Goal: Communication & Community: Answer question/provide support

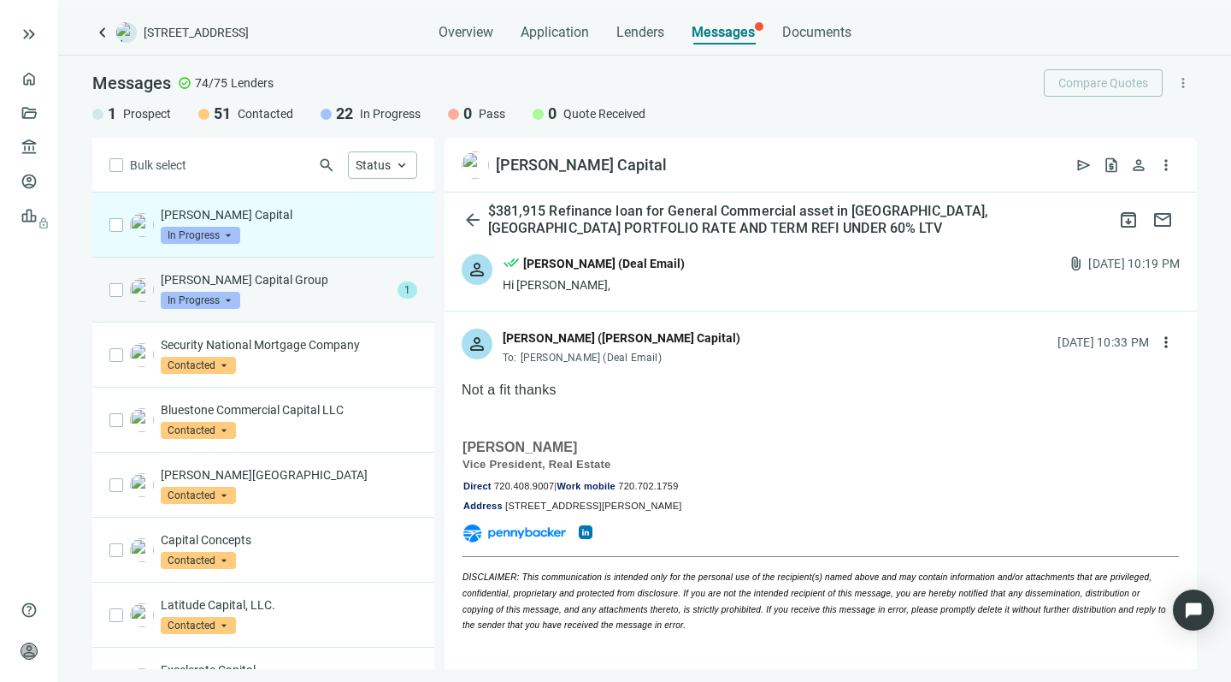
click at [293, 278] on p "[PERSON_NAME] Capital Group" at bounding box center [276, 279] width 230 height 17
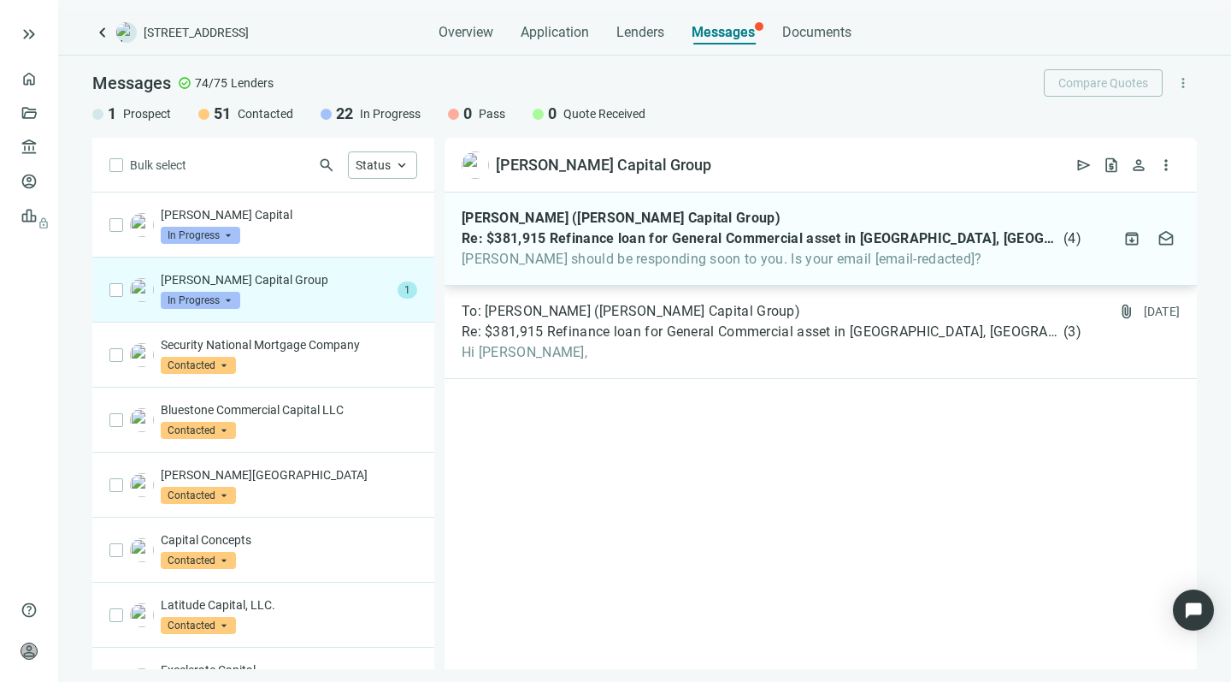
click at [686, 261] on span "[PERSON_NAME] should be responding soon to you. Is your email [email-redacted]?" at bounding box center [772, 259] width 620 height 17
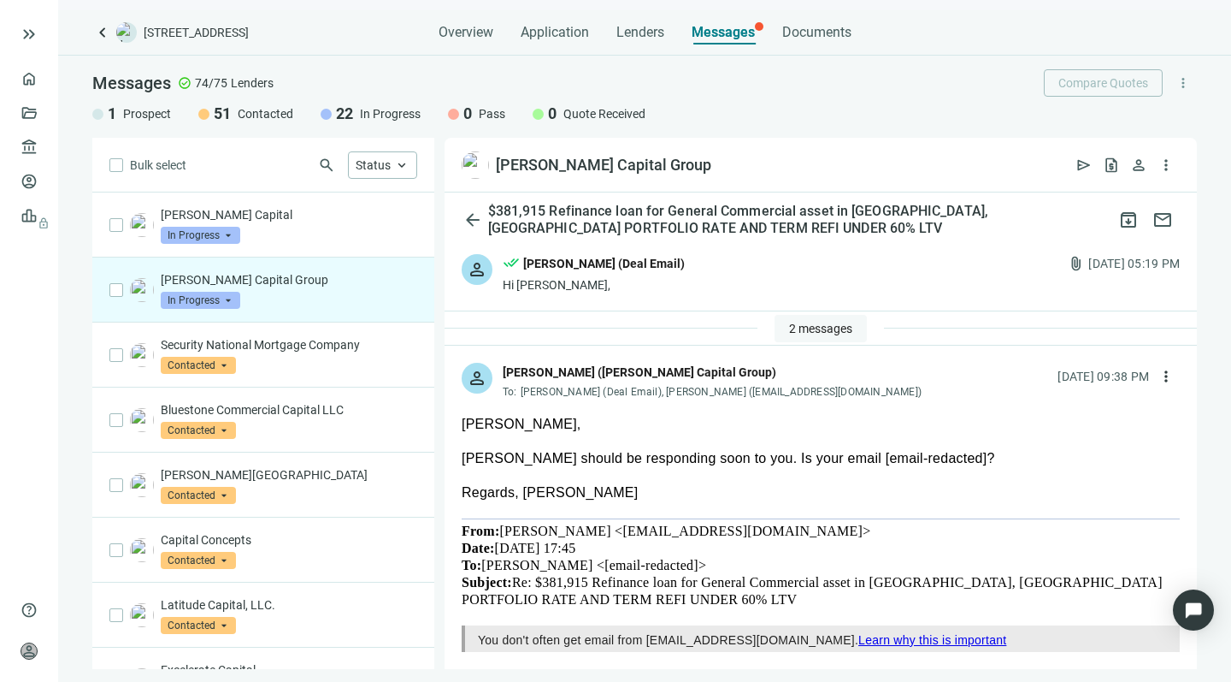
click at [792, 323] on span "2 messages" at bounding box center [820, 329] width 63 height 14
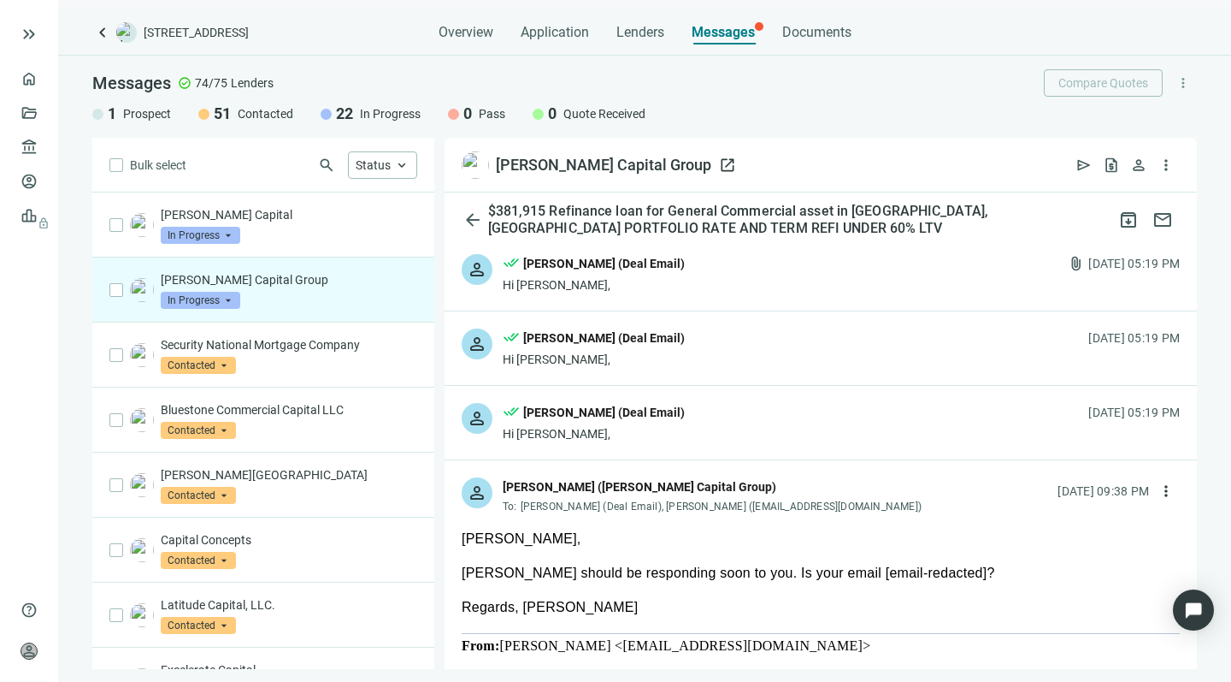
click at [719, 161] on span "open_in_new" at bounding box center [727, 164] width 17 height 17
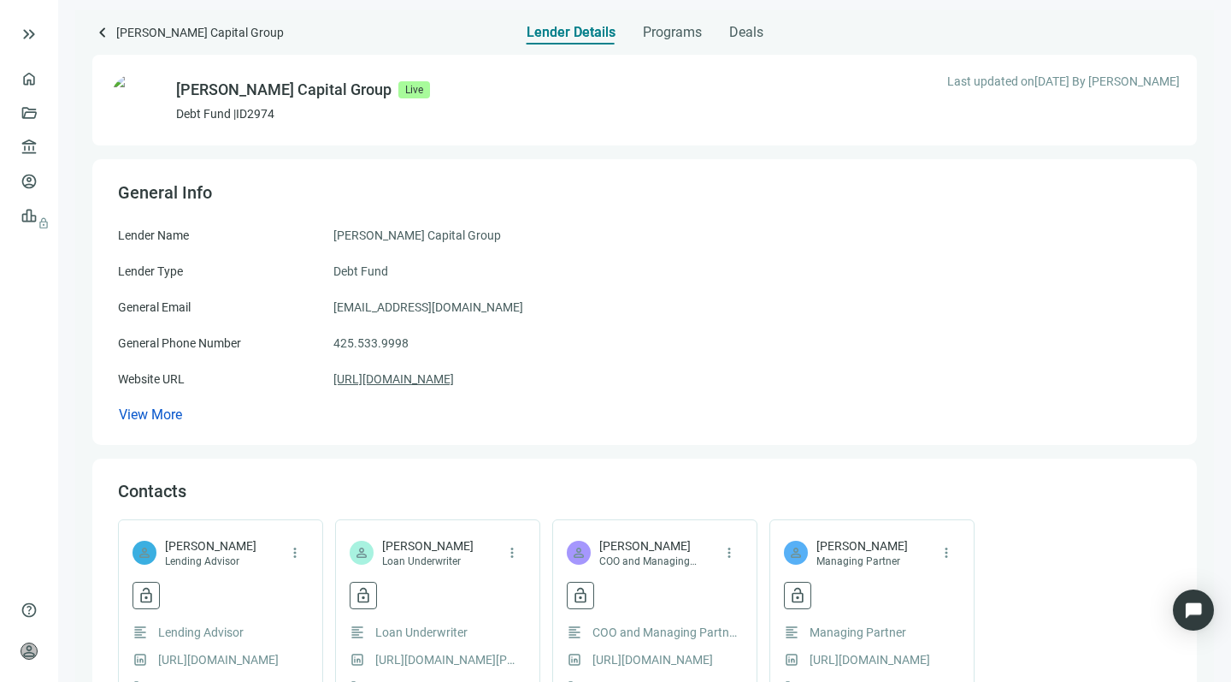
click at [393, 381] on link "https://kirklandcapitalgroup.com" at bounding box center [393, 378] width 121 height 19
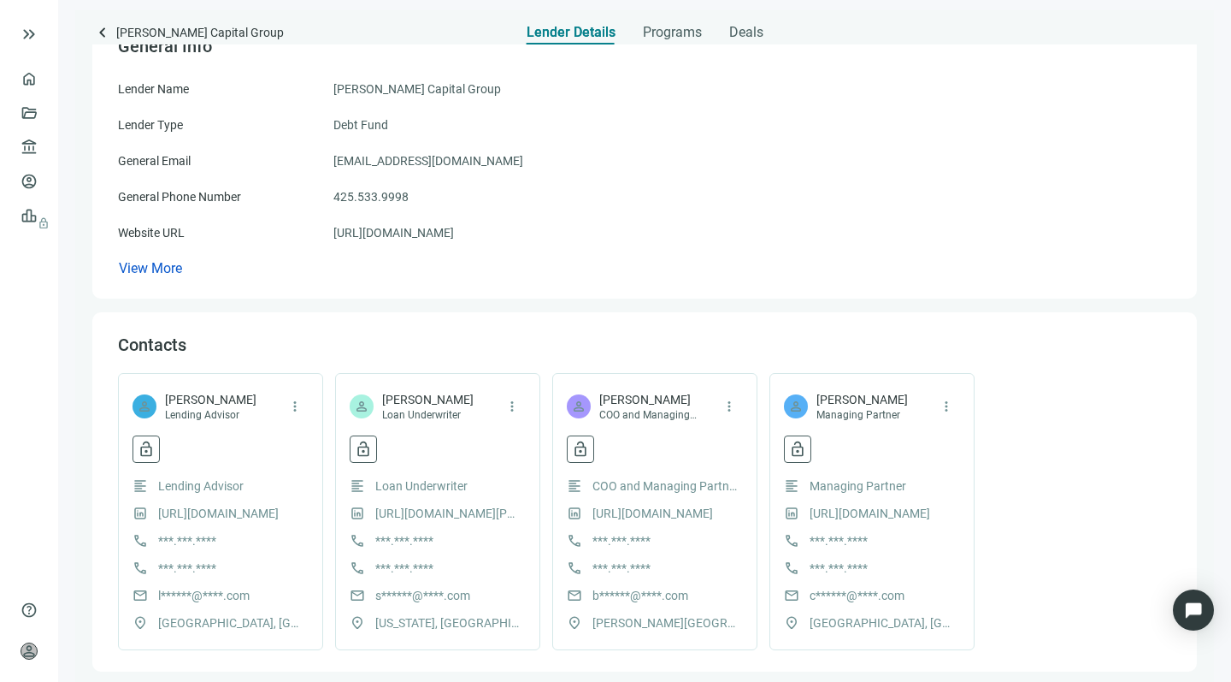
scroll to position [154, 0]
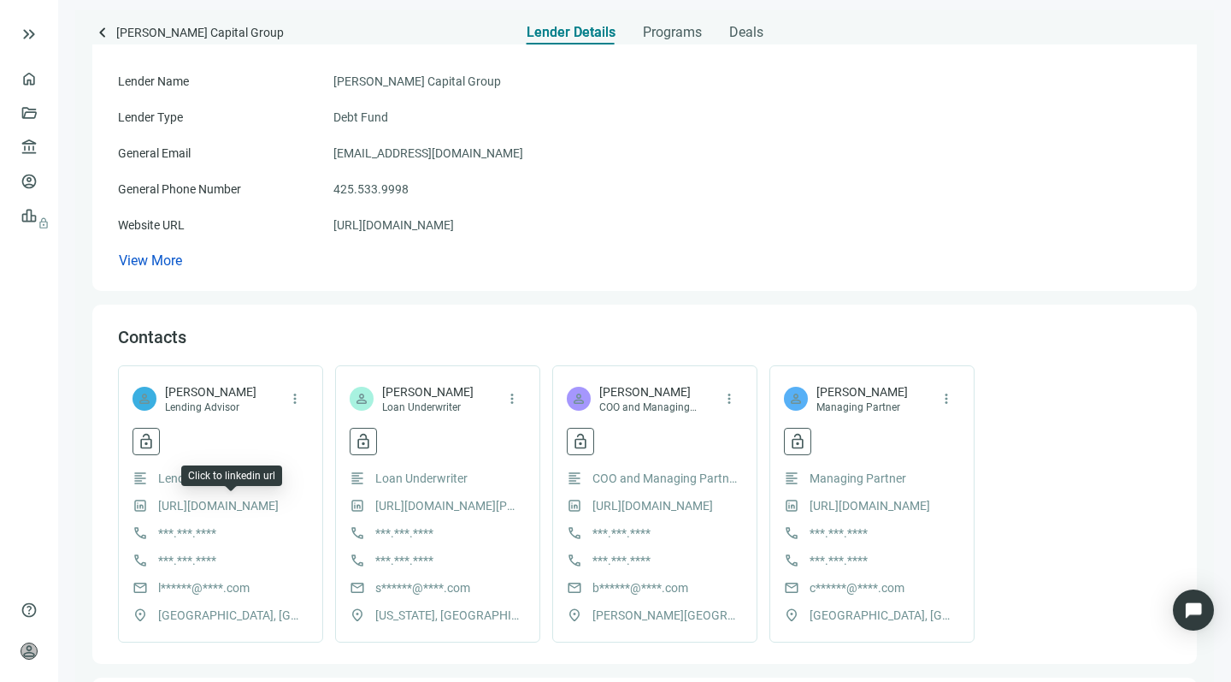
click at [216, 505] on link "https://www.linkedin.com/in/lauralhenkel/" at bounding box center [218, 505] width 121 height 19
click at [138, 587] on span "mail" at bounding box center [140, 587] width 15 height 15
click at [234, 590] on span "l******@****.com" at bounding box center [203, 587] width 91 height 19
click at [146, 440] on span "lock_open" at bounding box center [146, 441] width 17 height 17
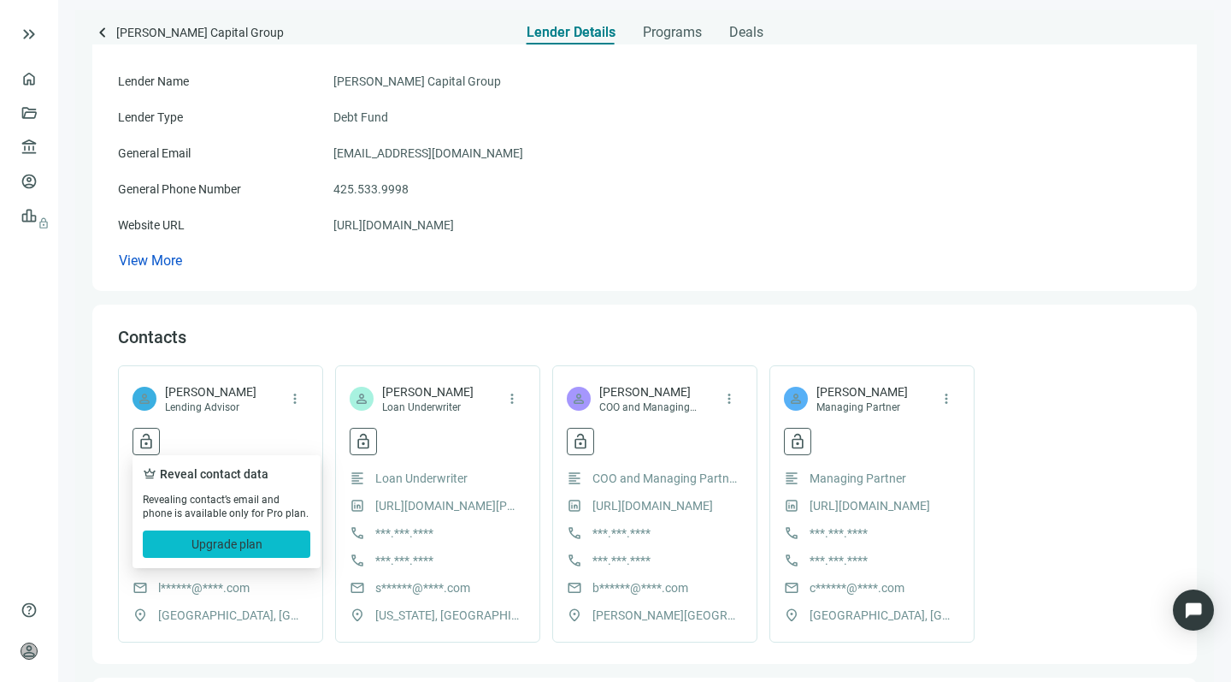
click at [204, 540] on span "Upgrade plan" at bounding box center [227, 544] width 71 height 14
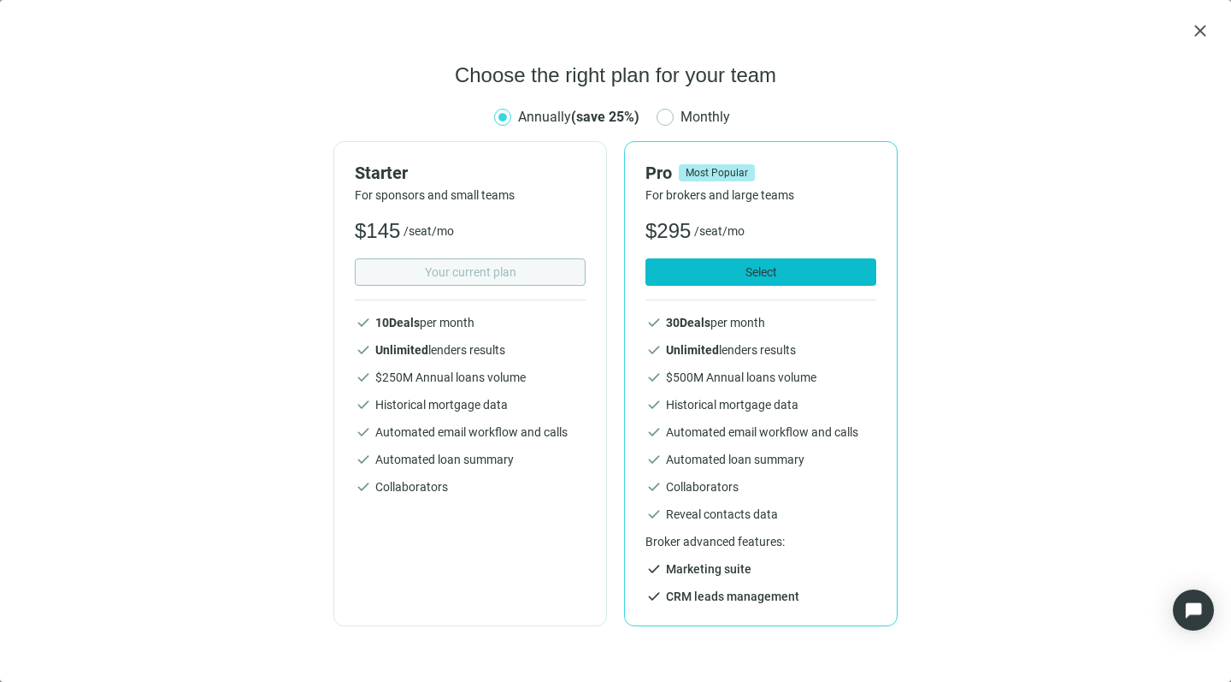
click at [770, 270] on span "Select" at bounding box center [762, 272] width 32 height 14
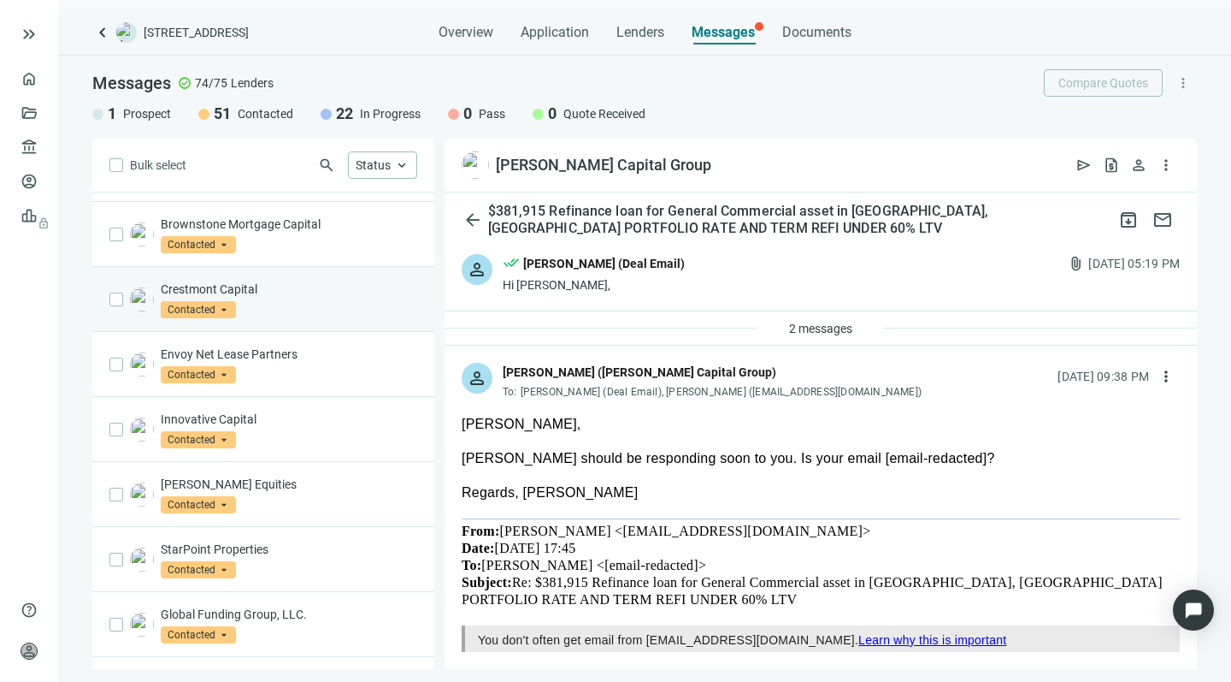
scroll to position [599, 0]
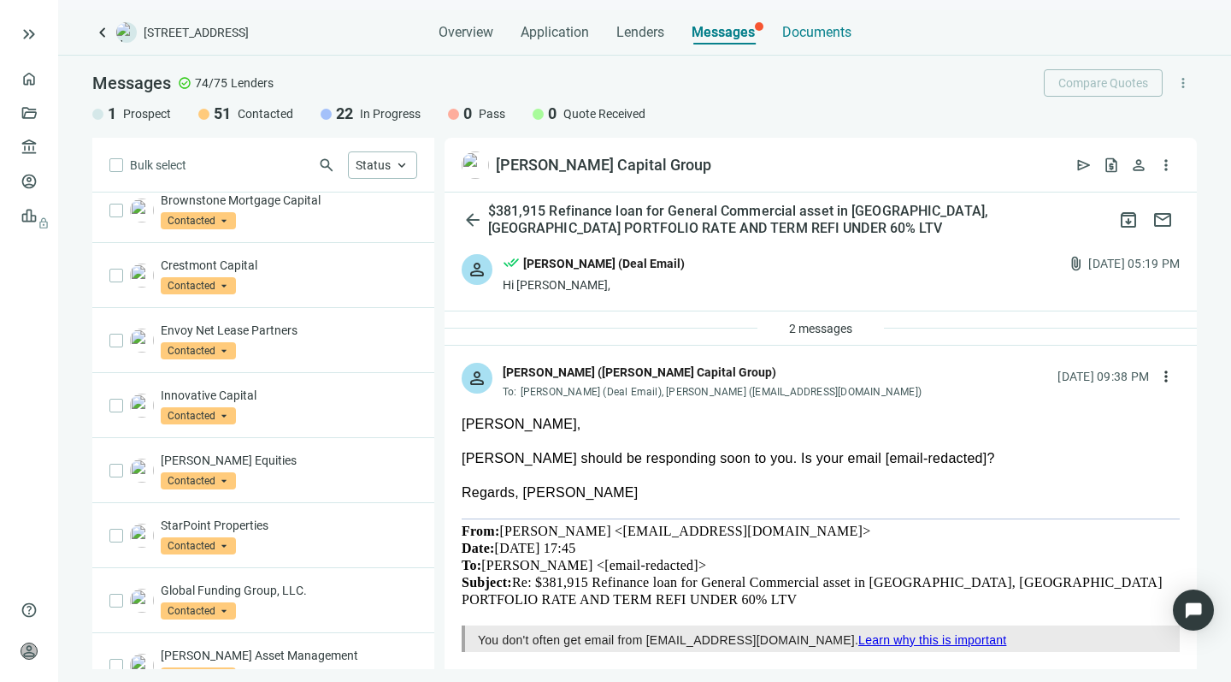
click at [811, 34] on span "Documents" at bounding box center [816, 32] width 69 height 17
